Goal: Task Accomplishment & Management: Complete application form

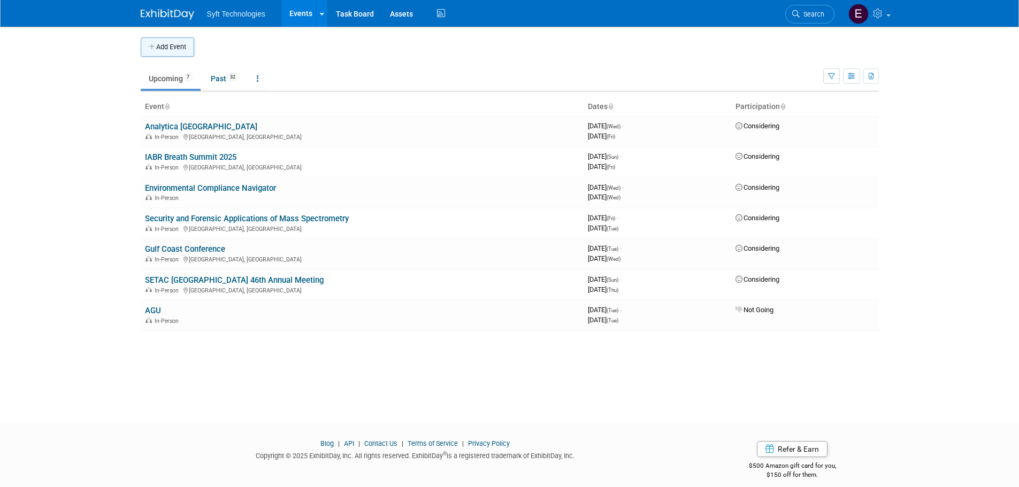
click at [159, 41] on button "Add Event" at bounding box center [167, 46] width 53 height 19
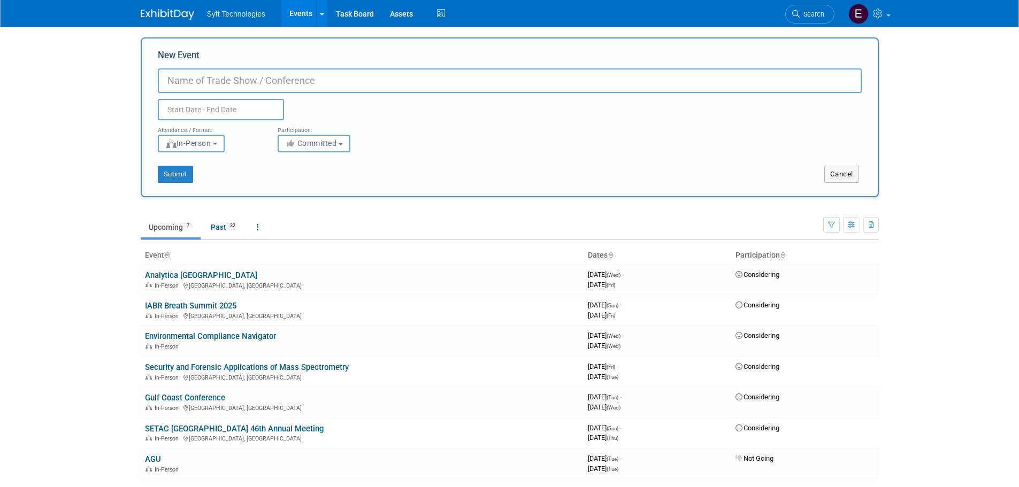
paste input "NORTHEASTERN ASSOCIATION OF FORENSIC SCIENTISTS"
type input "NORTHEASTERN ASSOCIATION OF FORENSIC SCIENTISTS"
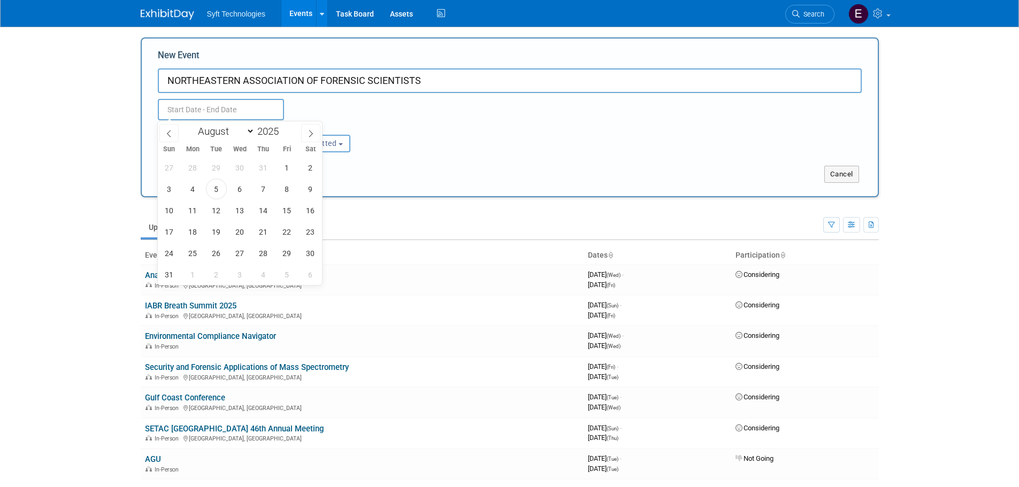
click at [242, 111] on input "text" at bounding box center [221, 109] width 126 height 21
click at [246, 127] on select "January February March April May June July August September October November De…" at bounding box center [224, 131] width 62 height 13
select select "9"
click at [193, 125] on select "January February March April May June July August September October November De…" at bounding box center [224, 131] width 62 height 13
click at [197, 236] on span "20" at bounding box center [192, 231] width 21 height 21
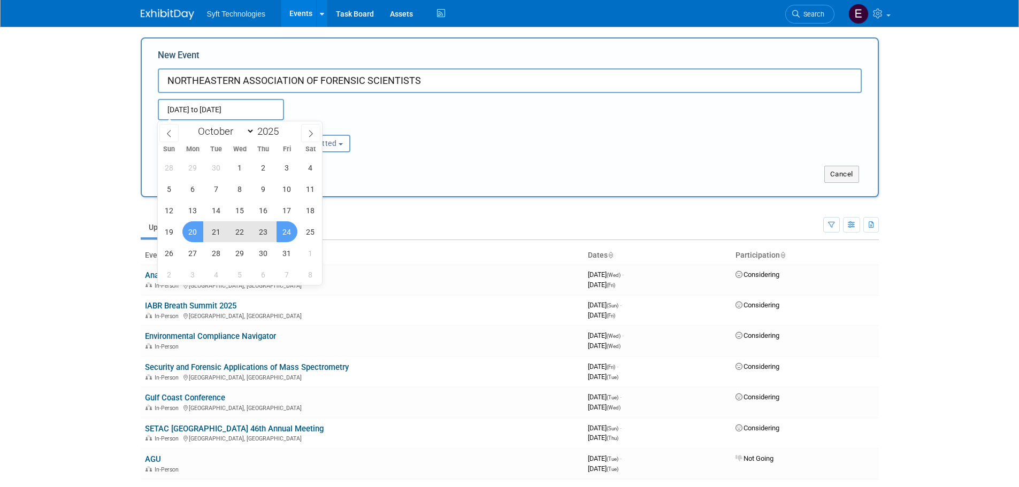
click at [284, 236] on span "24" at bounding box center [287, 231] width 21 height 21
type input "[DATE] to [DATE]"
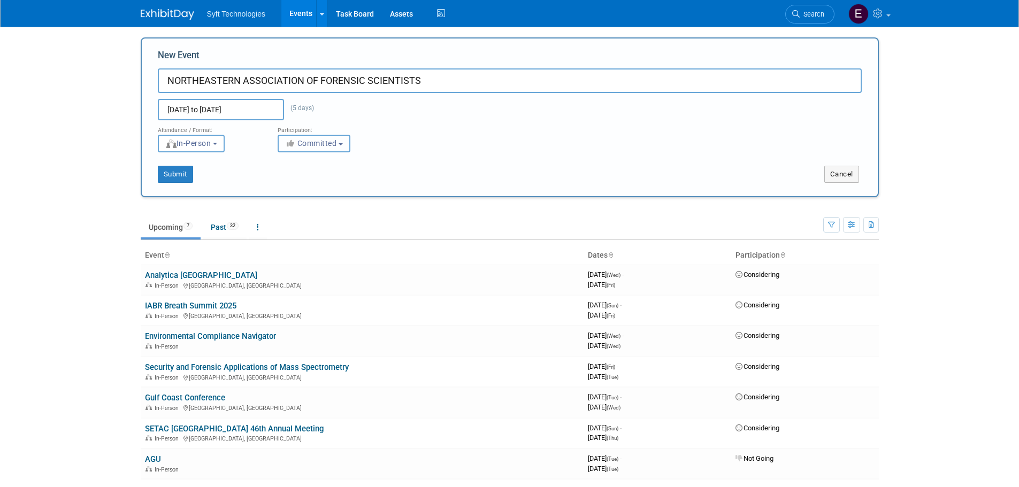
click at [298, 143] on span "Committed" at bounding box center [311, 143] width 52 height 9
click at [299, 187] on icon at bounding box center [298, 183] width 12 height 7
click at [288, 187] on input "Considering" at bounding box center [284, 184] width 7 height 7
select select "2"
click at [182, 180] on button "Submit" at bounding box center [175, 174] width 35 height 17
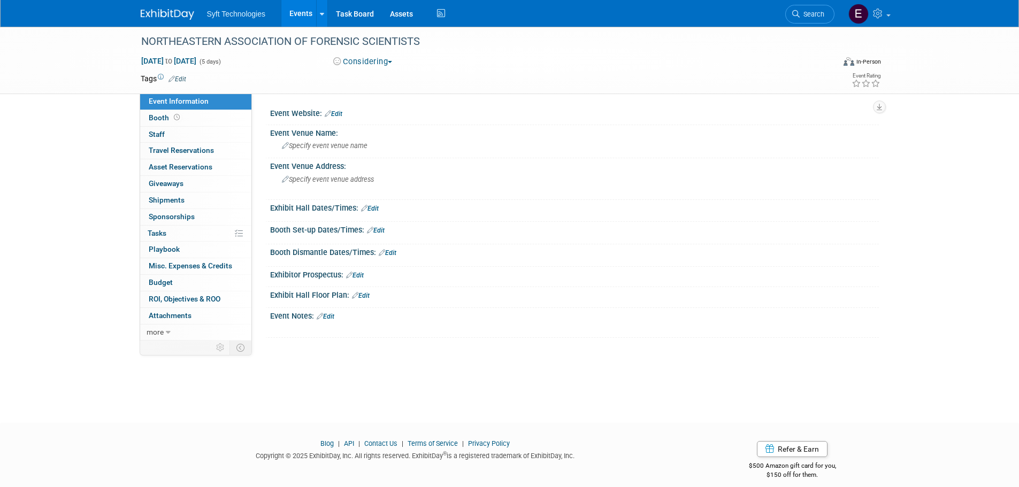
drag, startPoint x: 348, startPoint y: 113, endPoint x: 338, endPoint y: 113, distance: 10.7
click at [348, 113] on div "Event Website: Edit" at bounding box center [574, 112] width 609 height 14
click at [338, 113] on link "Edit" at bounding box center [334, 113] width 18 height 7
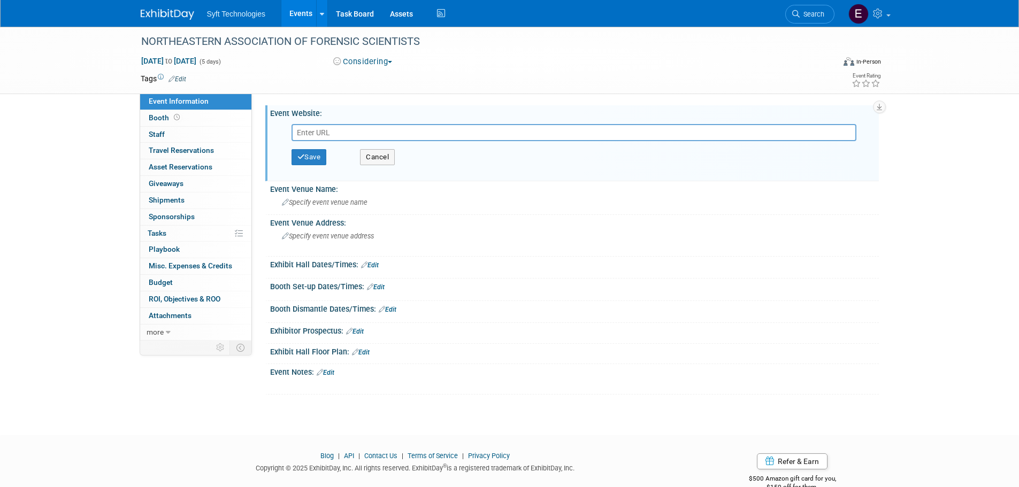
click at [365, 131] on input "text" at bounding box center [574, 132] width 565 height 17
paste input "https://www.neafs.org/neafs-annual-meeting"
type input "https://www.neafs.org/neafs-annual-meeting"
click at [319, 158] on button "Save" at bounding box center [309, 157] width 35 height 16
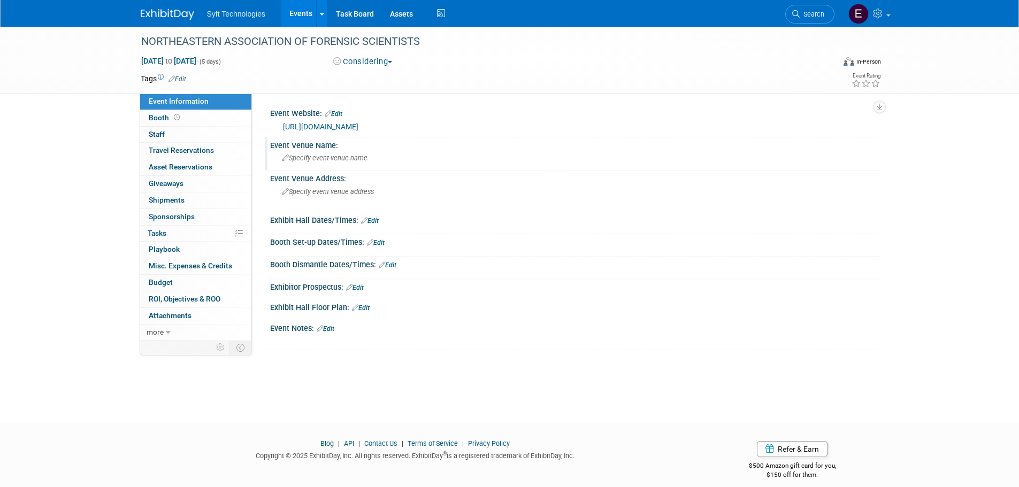
click at [319, 161] on span "Specify event venue name" at bounding box center [325, 158] width 86 height 8
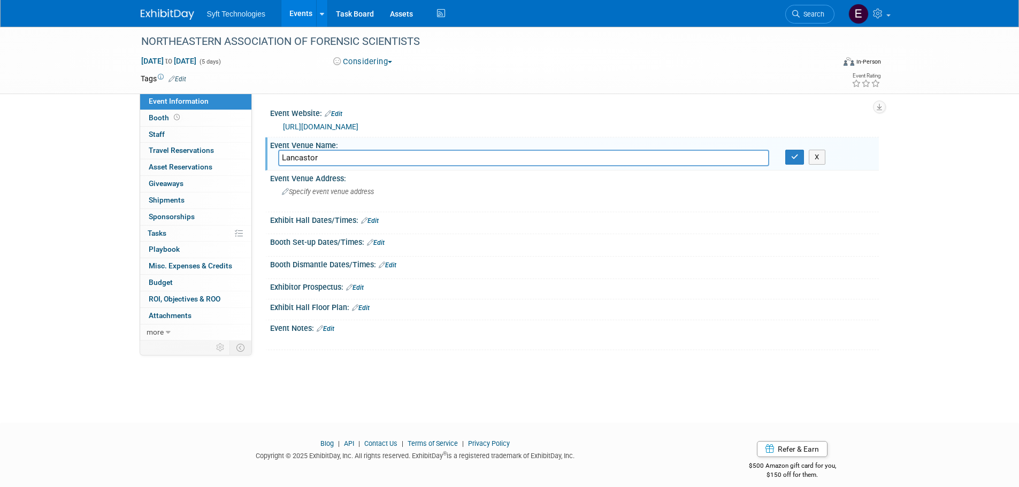
click at [371, 159] on input "Lancastor" at bounding box center [523, 158] width 491 height 17
type input "Lancaster Marriott at Penn Square"
click at [784, 160] on div "X" at bounding box center [828, 157] width 102 height 15
click at [792, 158] on icon "button" at bounding box center [794, 157] width 7 height 7
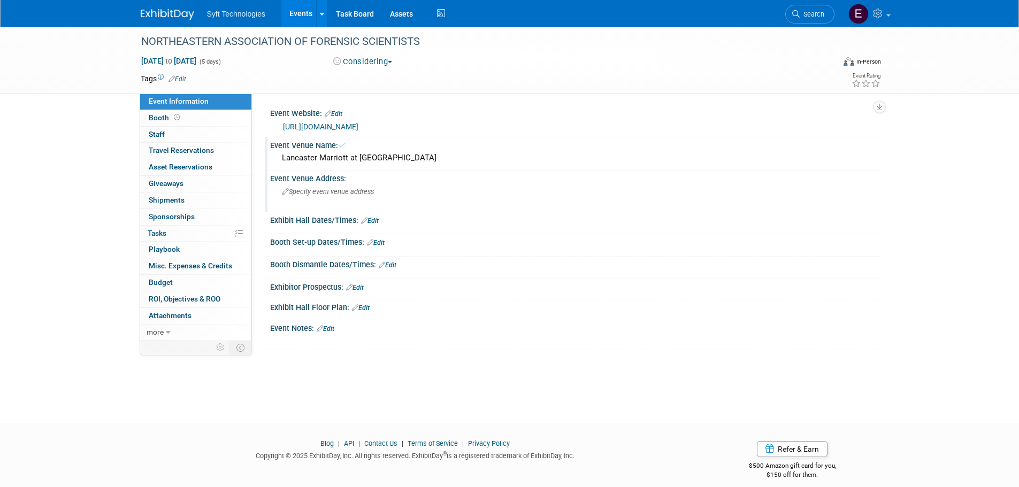
click at [392, 183] on div "Specify event venue address" at bounding box center [397, 195] width 238 height 25
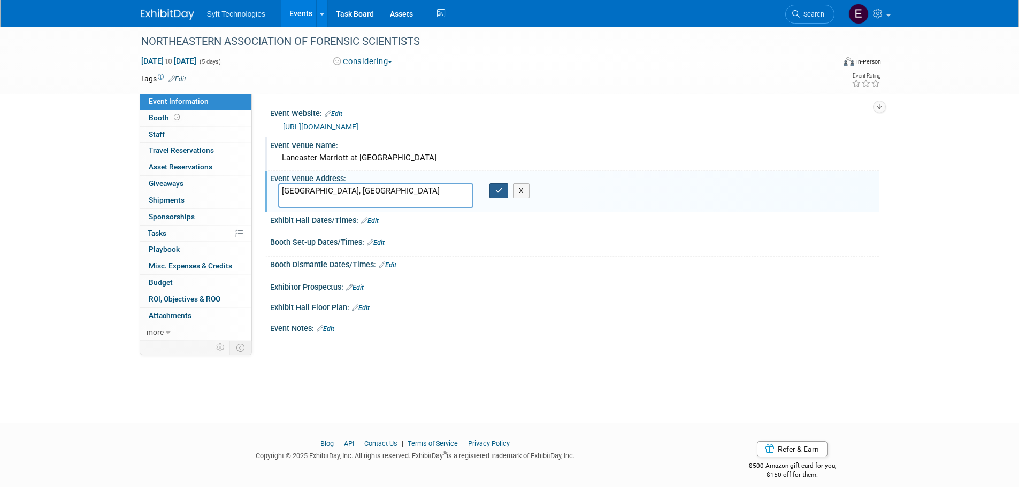
type textarea "Lancaster, PA"
click at [497, 195] on button "button" at bounding box center [498, 190] width 19 height 15
